Goal: Task Accomplishment & Management: Use online tool/utility

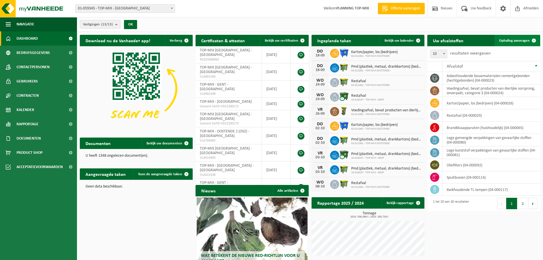
click at [522, 39] on span "Ophaling aanvragen" at bounding box center [514, 41] width 30 height 4
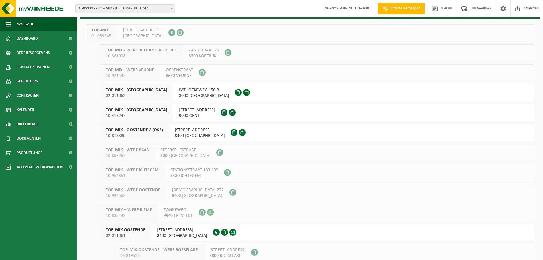
scroll to position [76, 0]
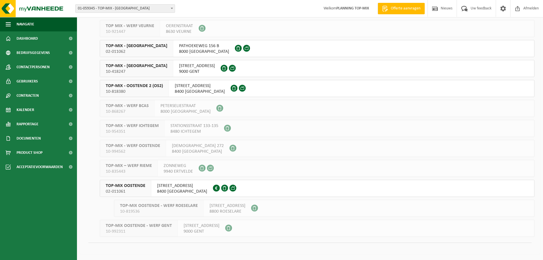
click at [176, 193] on span "8400 OOSTENDE" at bounding box center [182, 191] width 50 height 6
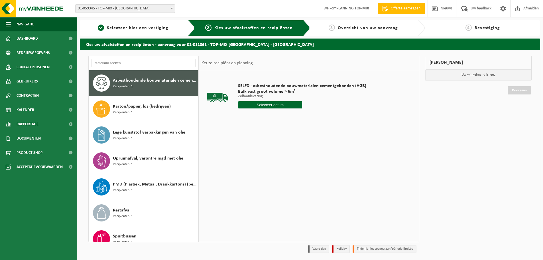
click at [278, 107] on input "text" at bounding box center [270, 104] width 64 height 7
click at [277, 155] on div "18" at bounding box center [274, 155] width 10 height 9
type input "Van 2025-09-18"
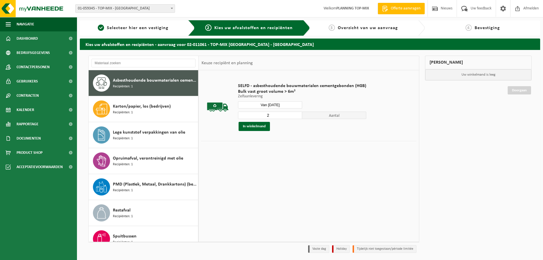
type input "2"
click at [298, 114] on input "2" at bounding box center [270, 114] width 64 height 7
click at [256, 127] on button "In winkelmand" at bounding box center [254, 126] width 31 height 9
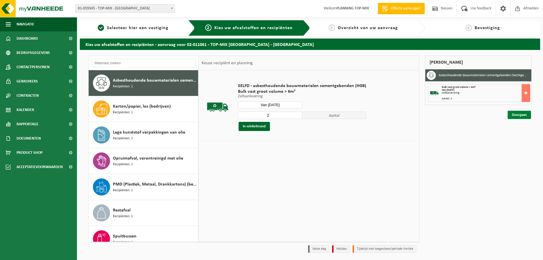
click at [522, 118] on link "Doorgaan" at bounding box center [519, 115] width 23 height 8
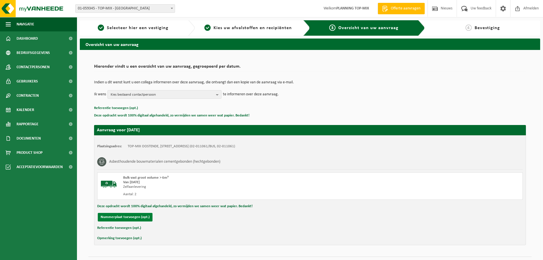
click at [127, 216] on button "Nummerplaat toevoegen (opt.)" at bounding box center [125, 217] width 55 height 9
click at [162, 215] on input "text" at bounding box center [187, 217] width 128 height 9
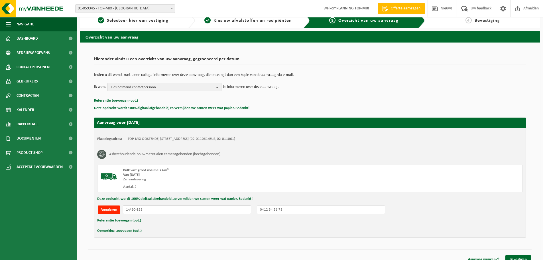
scroll to position [14, 0]
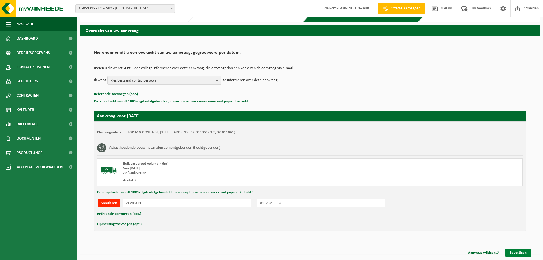
type input "2EWP314"
click at [516, 249] on link "Bevestigen" at bounding box center [518, 252] width 26 height 8
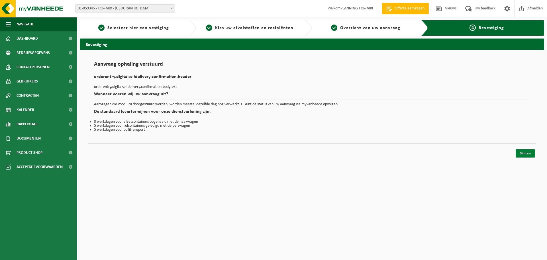
click at [533, 151] on link "Sluiten" at bounding box center [525, 153] width 19 height 8
